Goal: Book appointment/travel/reservation

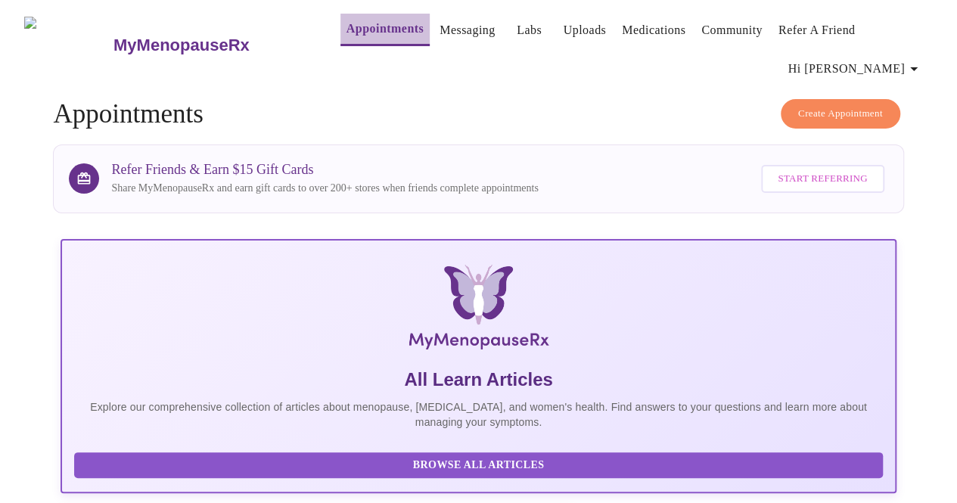
click at [364, 34] on link "Appointments" at bounding box center [384, 28] width 77 height 21
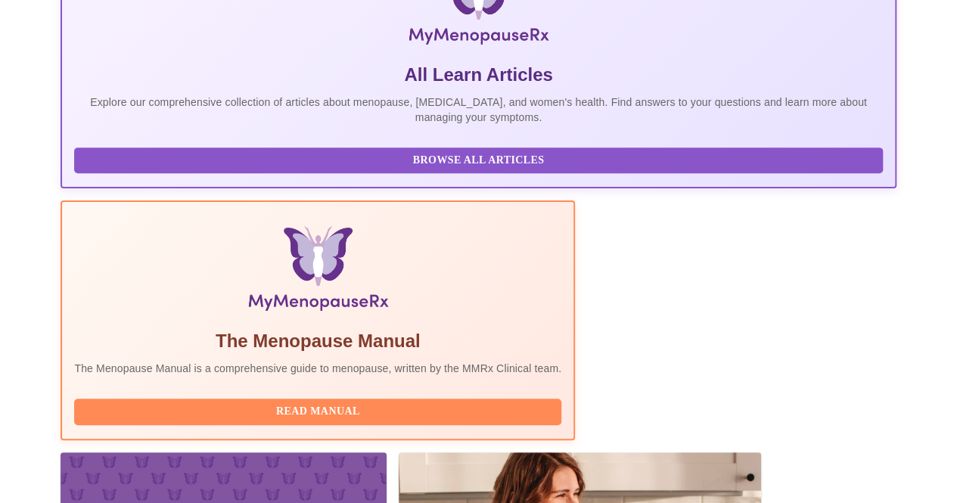
scroll to position [324, 0]
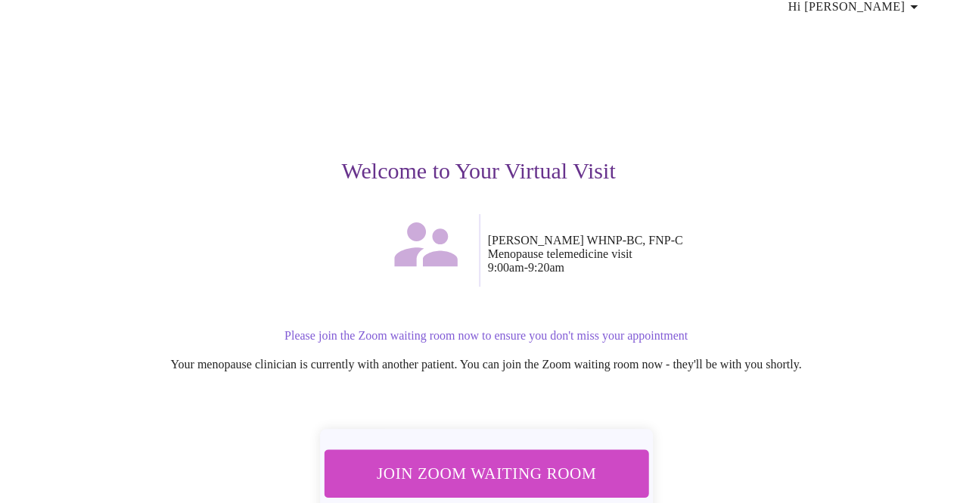
scroll to position [110, 0]
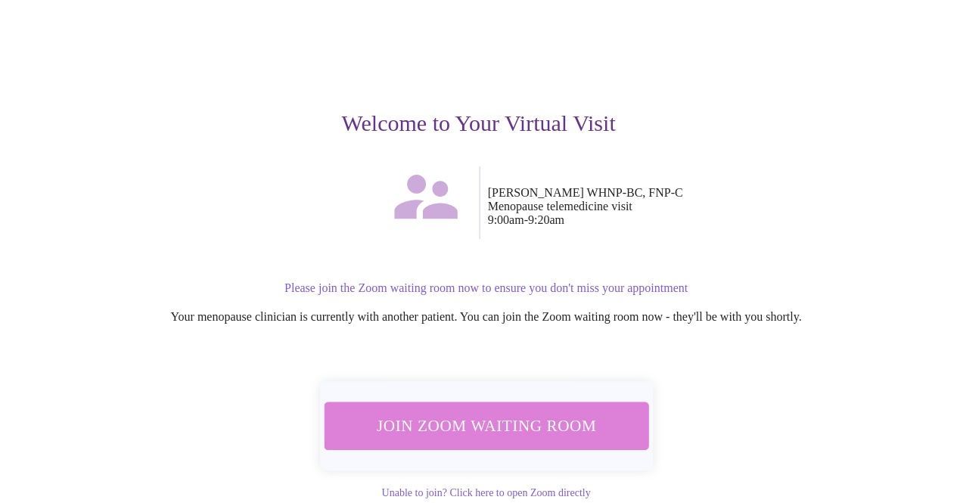
click at [536, 411] on span "Join Zoom Waiting Room" at bounding box center [485, 425] width 284 height 28
click at [482, 411] on span "Join Zoom Waiting Room" at bounding box center [485, 425] width 284 height 28
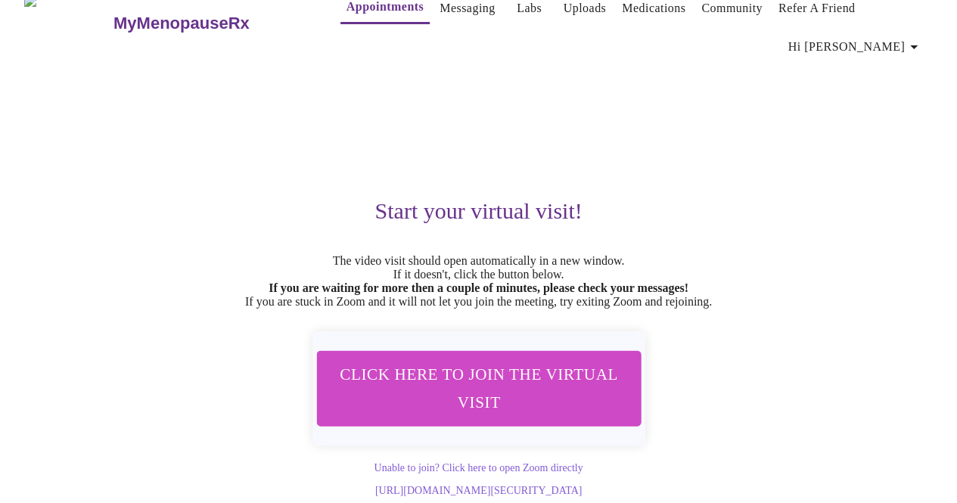
scroll to position [34, 0]
